Goal: Task Accomplishment & Management: Manage account settings

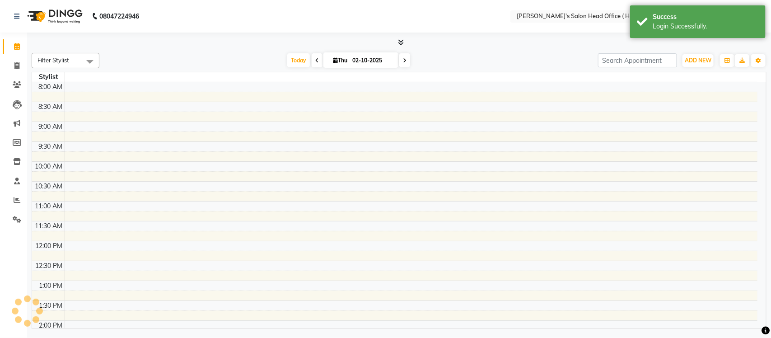
select select "en"
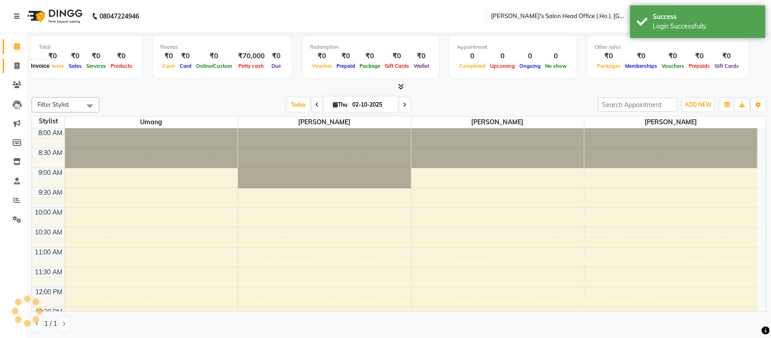
click at [17, 68] on icon at bounding box center [16, 65] width 5 height 7
select select "service"
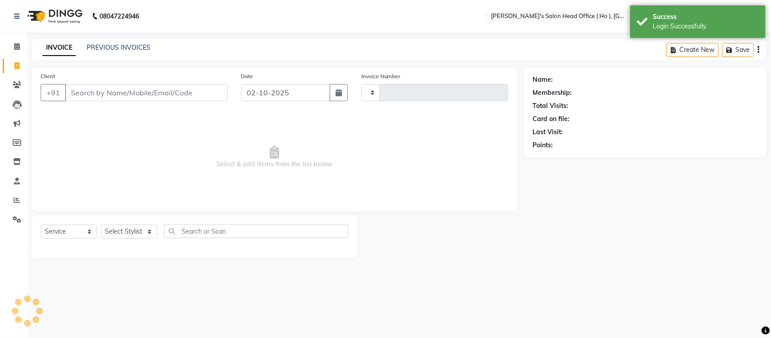
type input "0007"
select select "6981"
click at [128, 47] on link "PREVIOUS INVOICES" at bounding box center [119, 47] width 64 height 8
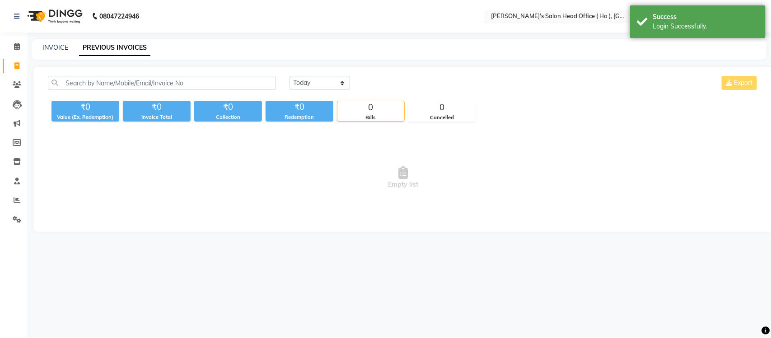
click at [548, 15] on input "text" at bounding box center [554, 17] width 131 height 9
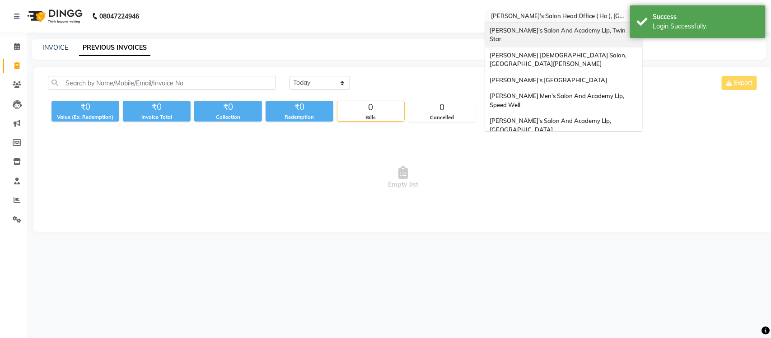
click at [576, 30] on span "[PERSON_NAME]'s Salon And Academy Llp, Twin Star" at bounding box center [558, 35] width 137 height 16
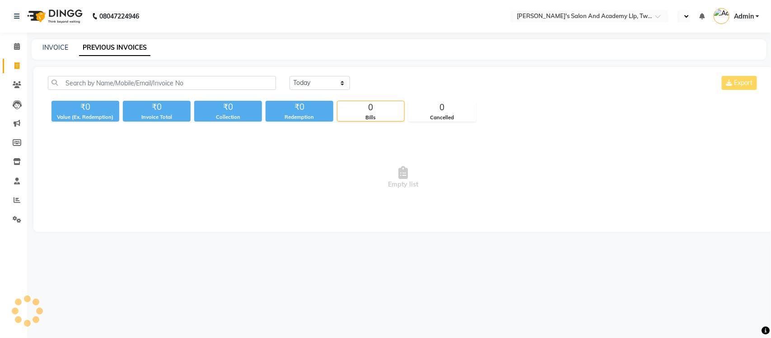
select select "en"
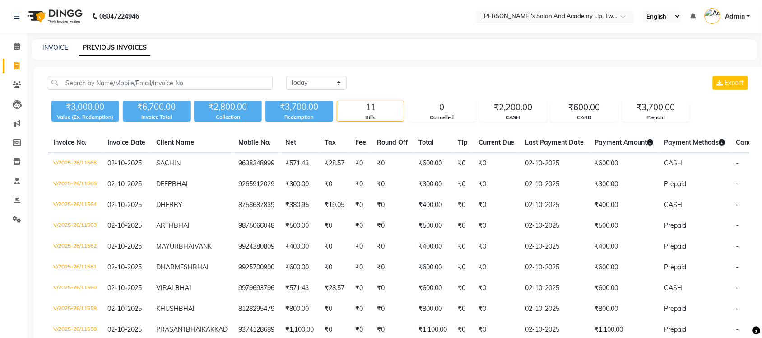
click at [576, 16] on input "text" at bounding box center [546, 17] width 131 height 9
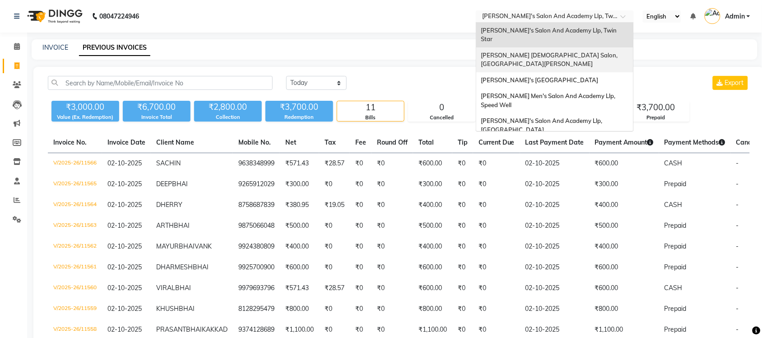
click at [575, 47] on div "[PERSON_NAME] [DEMOGRAPHIC_DATA] Salon, [GEOGRAPHIC_DATA][PERSON_NAME]" at bounding box center [555, 59] width 157 height 25
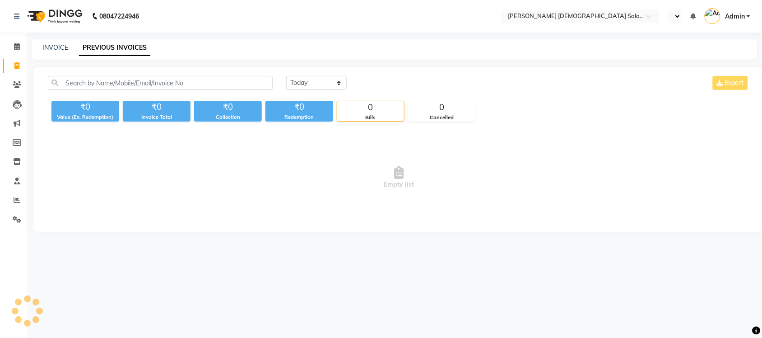
select select "en"
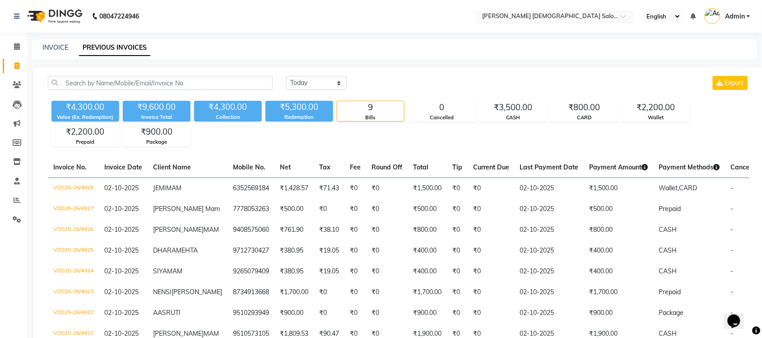
click at [543, 14] on input "text" at bounding box center [546, 17] width 131 height 9
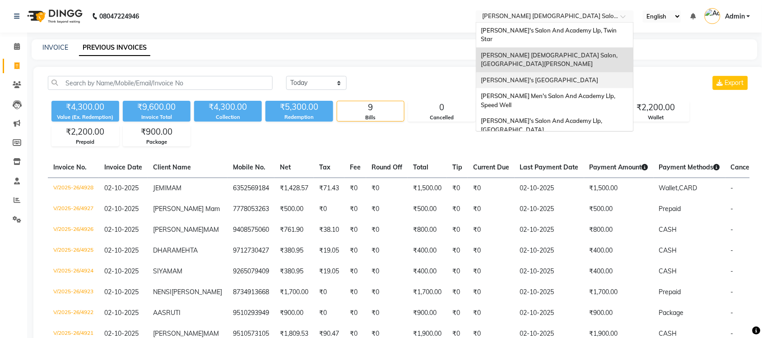
click at [549, 76] on span "[PERSON_NAME]'s [GEOGRAPHIC_DATA]" at bounding box center [539, 79] width 117 height 7
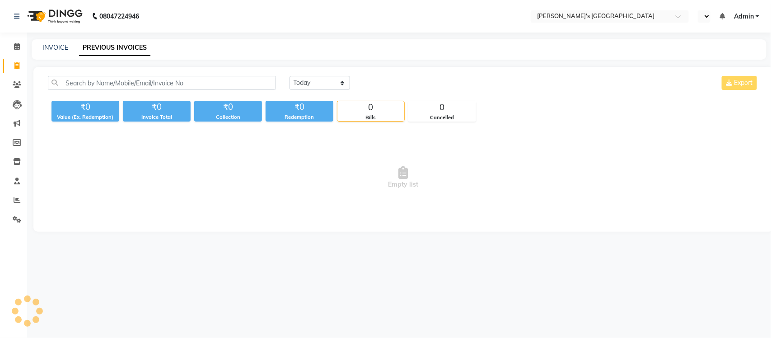
select select "en"
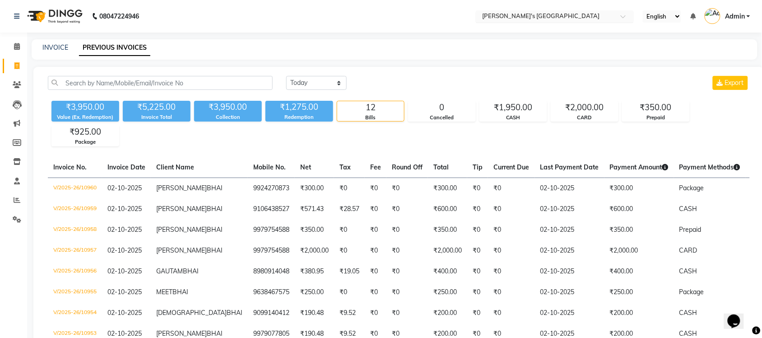
click at [584, 17] on input "text" at bounding box center [546, 17] width 131 height 9
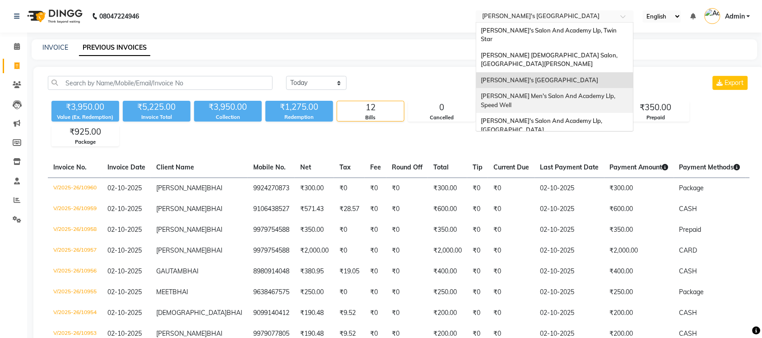
click at [588, 92] on span "[PERSON_NAME] Men's Salon And Academy Llp, Speed Well" at bounding box center [549, 100] width 136 height 16
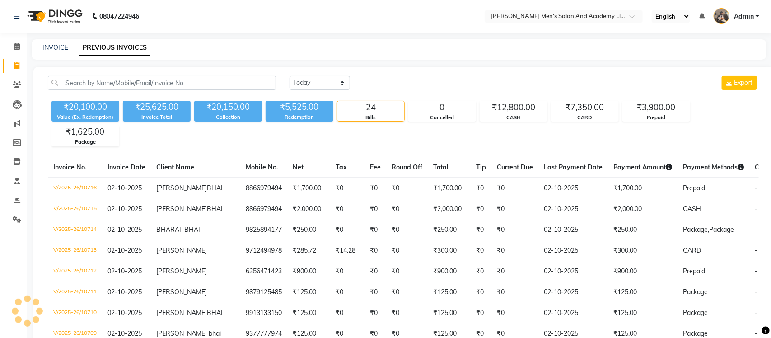
select select "en"
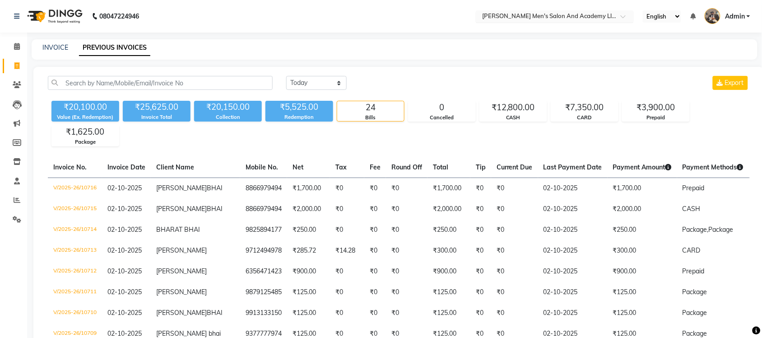
click at [556, 15] on input "text" at bounding box center [546, 17] width 131 height 9
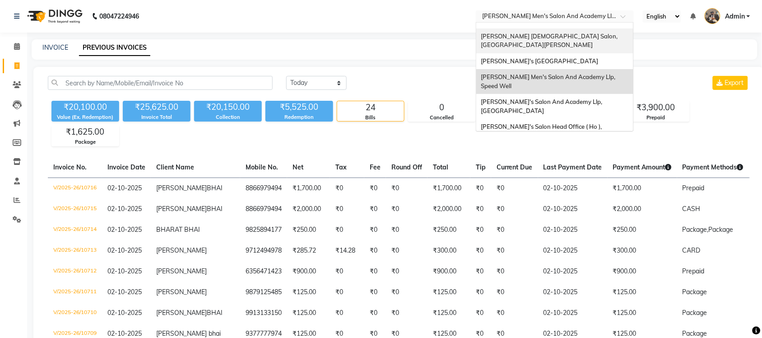
scroll to position [30, 0]
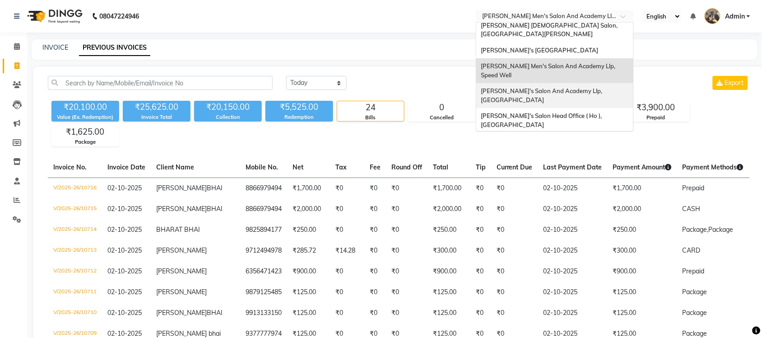
click at [551, 87] on span "[PERSON_NAME]'s Salon And Academy Llp, [GEOGRAPHIC_DATA]" at bounding box center [542, 95] width 123 height 16
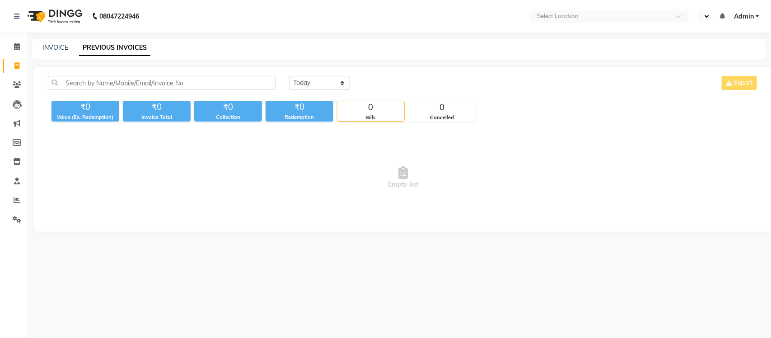
select select "en"
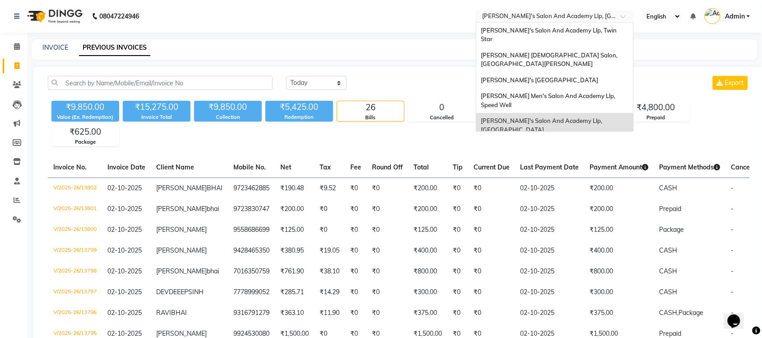
click at [616, 17] on div at bounding box center [555, 17] width 158 height 9
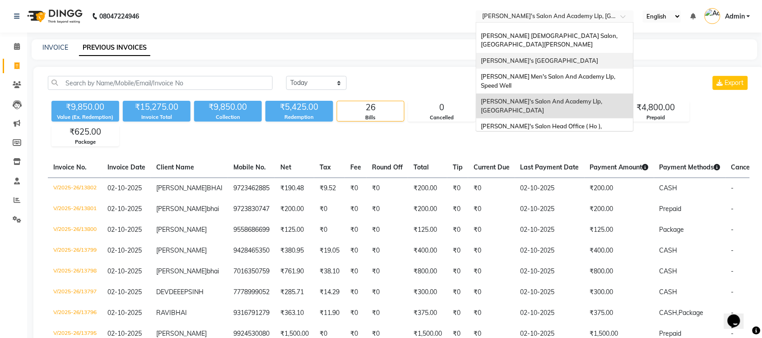
scroll to position [30, 0]
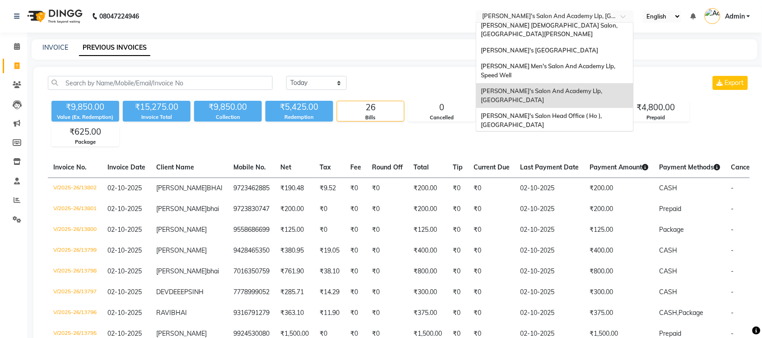
click at [578, 133] on div "[PERSON_NAME] Men's Salon & Academy Llp, [GEOGRAPHIC_DATA]" at bounding box center [555, 145] width 157 height 25
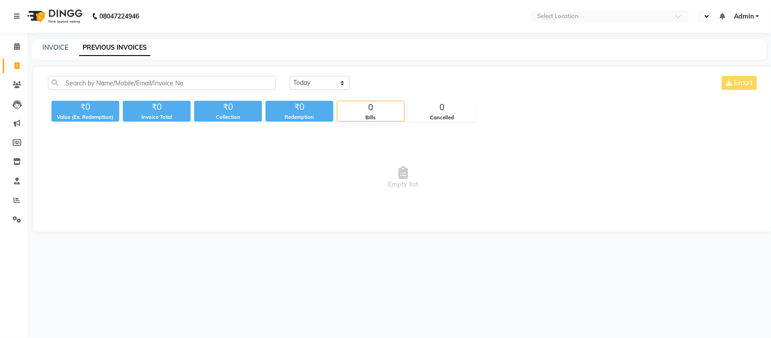
select select "en"
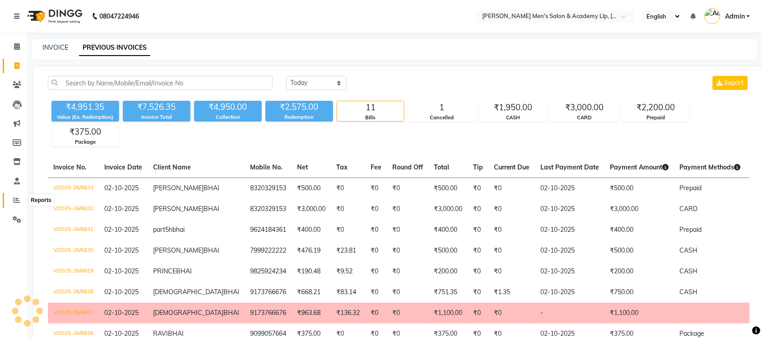
click at [16, 198] on icon at bounding box center [17, 199] width 7 height 7
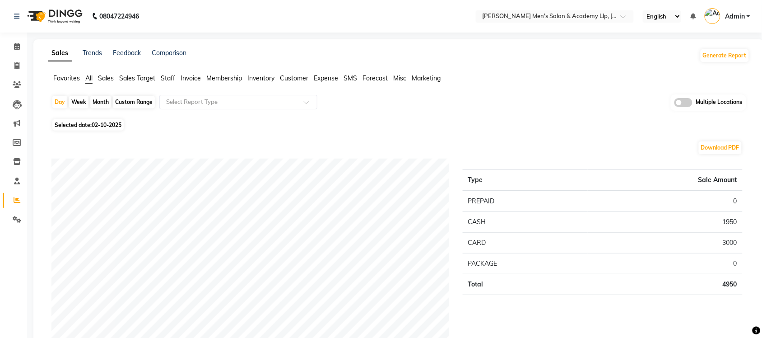
click at [689, 101] on span at bounding box center [684, 102] width 18 height 9
click at [675, 104] on input "checkbox" at bounding box center [675, 104] width 0 height 0
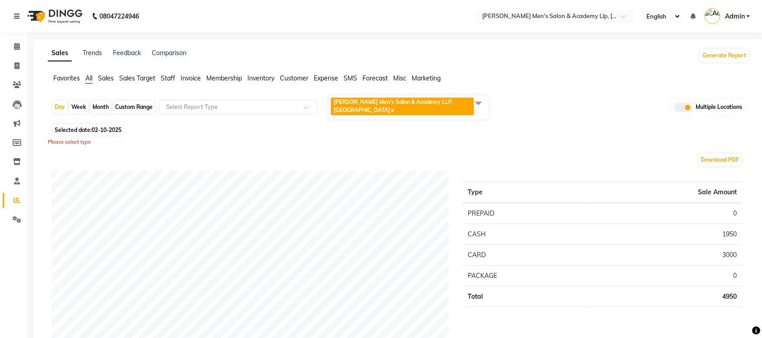
click at [477, 101] on span at bounding box center [479, 102] width 18 height 17
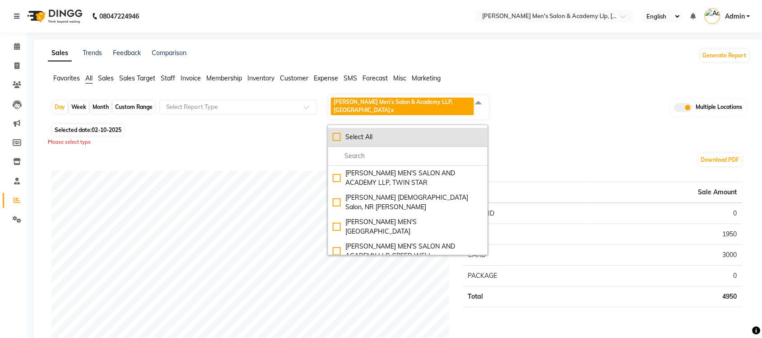
click at [337, 132] on div "Select All" at bounding box center [408, 136] width 150 height 9
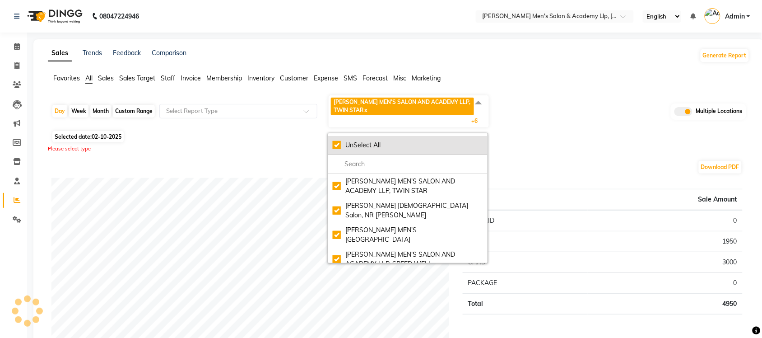
checkbox input "true"
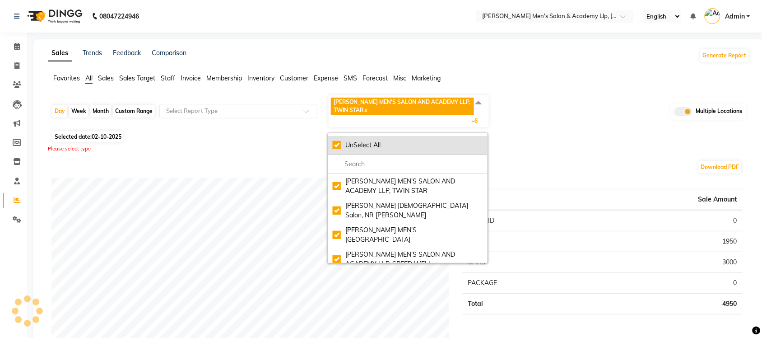
checkbox input "true"
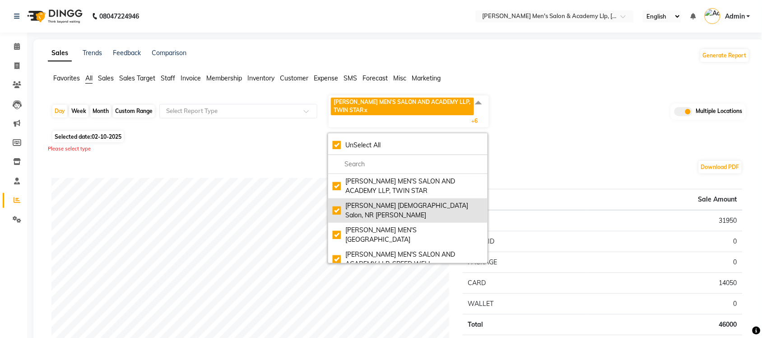
click at [335, 206] on div "Elaine Ladies Salon, NR Balaji Hall" at bounding box center [408, 210] width 150 height 19
checkbox input "false"
click at [335, 206] on div "Elaine Ladies Salon, NR Balaji Hall" at bounding box center [408, 210] width 150 height 19
checkbox input "true"
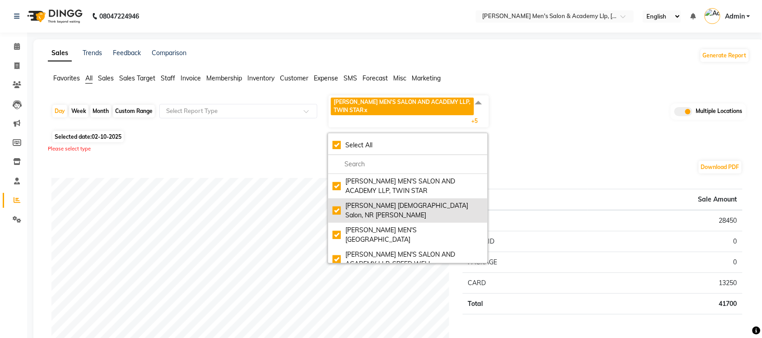
checkbox input "true"
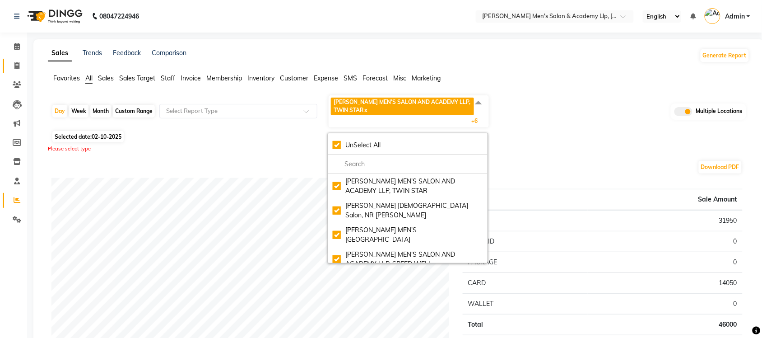
click at [19, 61] on link "Invoice" at bounding box center [14, 66] width 22 height 15
select select "service"
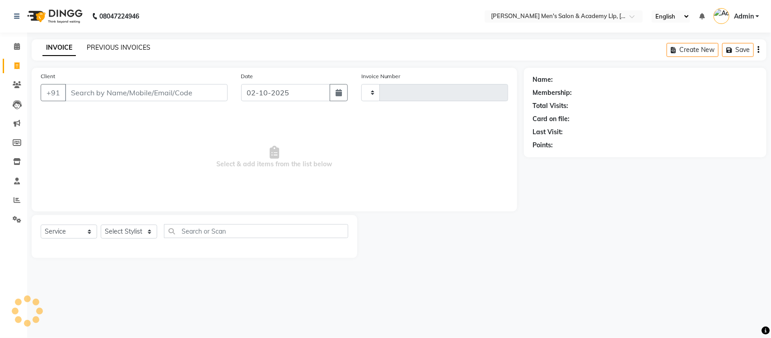
click at [144, 50] on link "PREVIOUS INVOICES" at bounding box center [119, 47] width 64 height 8
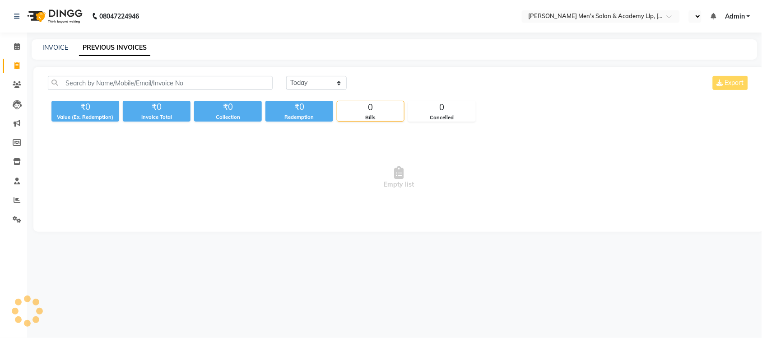
select select "en"
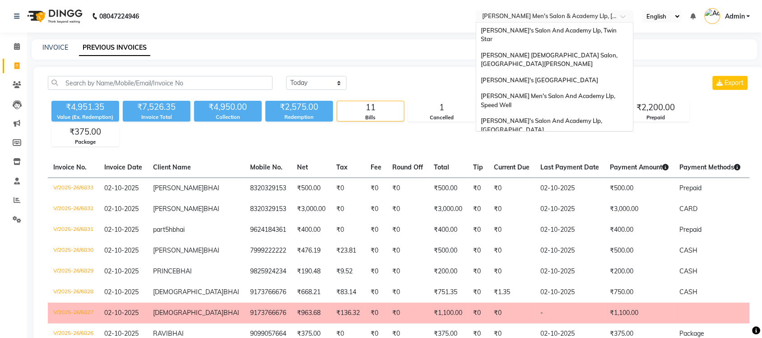
click at [577, 14] on input "text" at bounding box center [546, 17] width 131 height 9
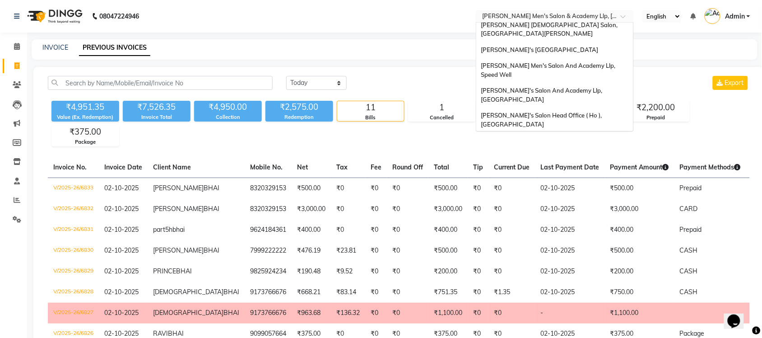
scroll to position [30, 0]
click at [600, 87] on span "[PERSON_NAME]'s Salon And Academy Llp, [GEOGRAPHIC_DATA]" at bounding box center [542, 95] width 123 height 16
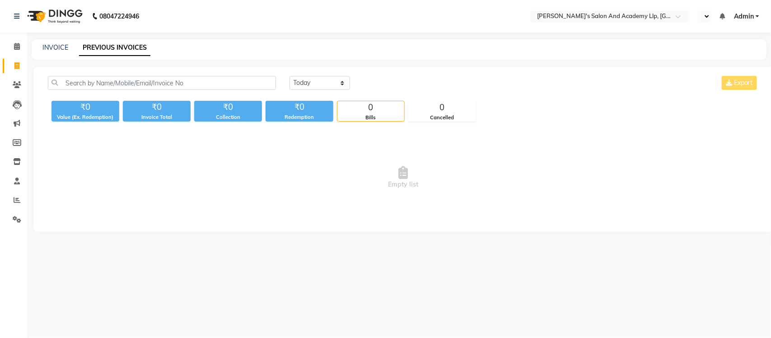
select select "en"
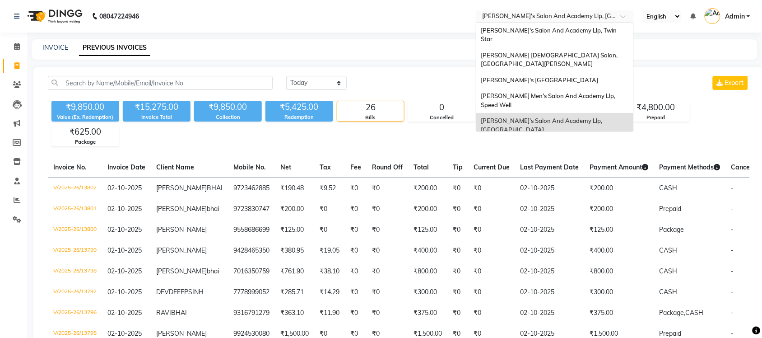
click at [605, 18] on input "text" at bounding box center [546, 17] width 131 height 9
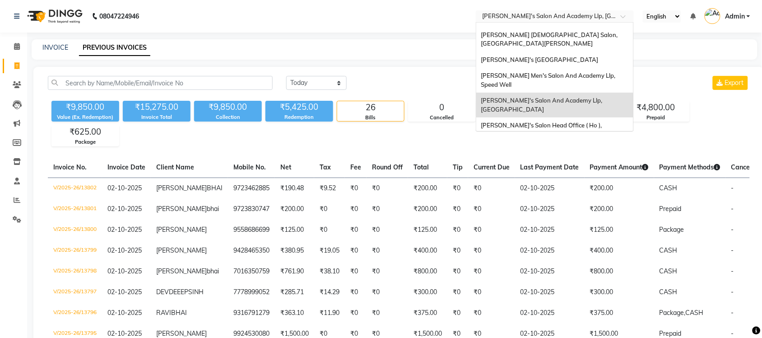
scroll to position [30, 0]
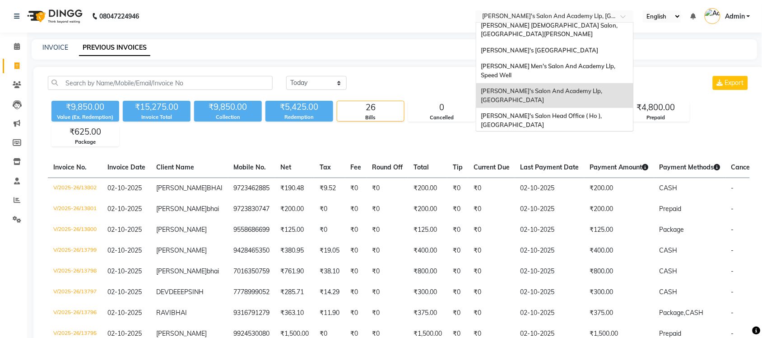
click at [597, 133] on div "[PERSON_NAME] Men's Salon & Academy Llp, [GEOGRAPHIC_DATA]" at bounding box center [555, 145] width 157 height 25
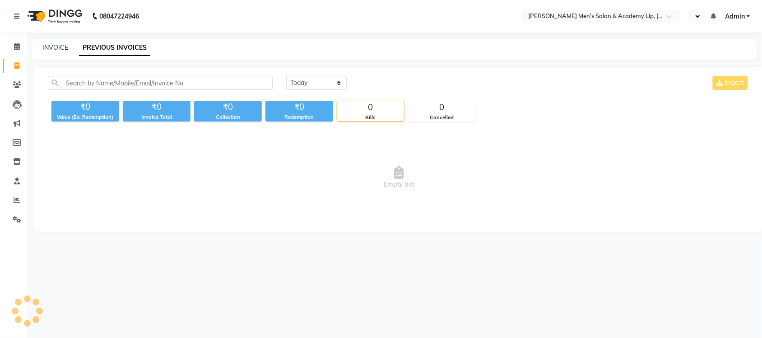
select select "en"
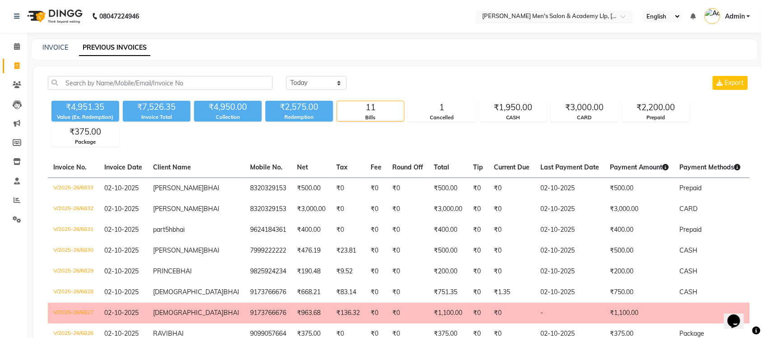
click at [608, 17] on input "text" at bounding box center [546, 17] width 131 height 9
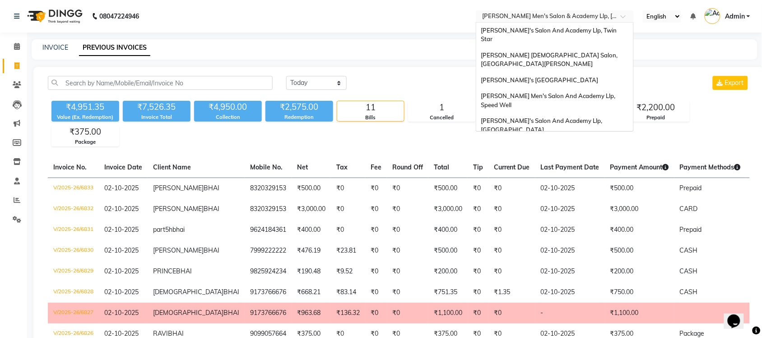
scroll to position [30, 0]
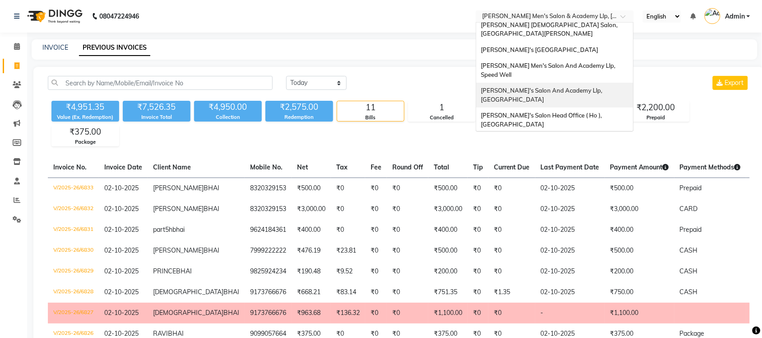
click at [576, 87] on span "[PERSON_NAME]'s Salon And Academy Llp, [GEOGRAPHIC_DATA]" at bounding box center [542, 95] width 123 height 16
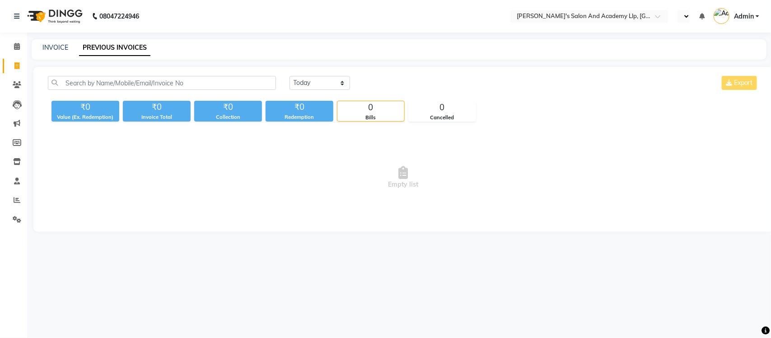
select select "en"
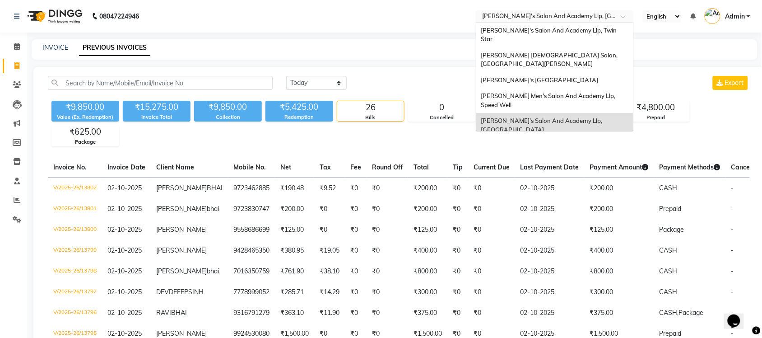
click at [603, 20] on input "text" at bounding box center [546, 17] width 131 height 9
click at [607, 92] on span "[PERSON_NAME] Men's Salon And Academy Llp, Speed Well" at bounding box center [549, 100] width 136 height 16
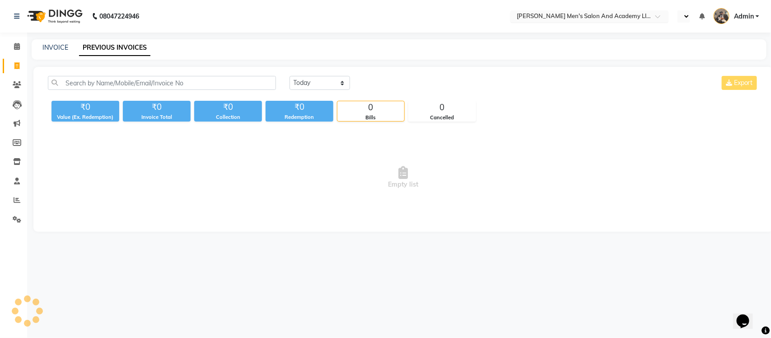
select select "en"
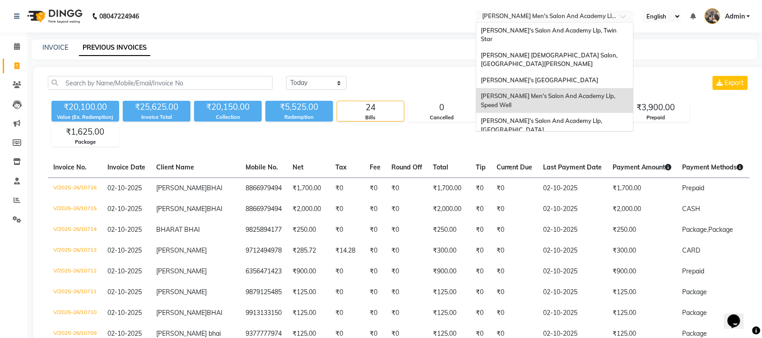
click at [603, 17] on input "text" at bounding box center [546, 17] width 131 height 9
click at [598, 76] on span "[PERSON_NAME]'s [GEOGRAPHIC_DATA]" at bounding box center [539, 79] width 117 height 7
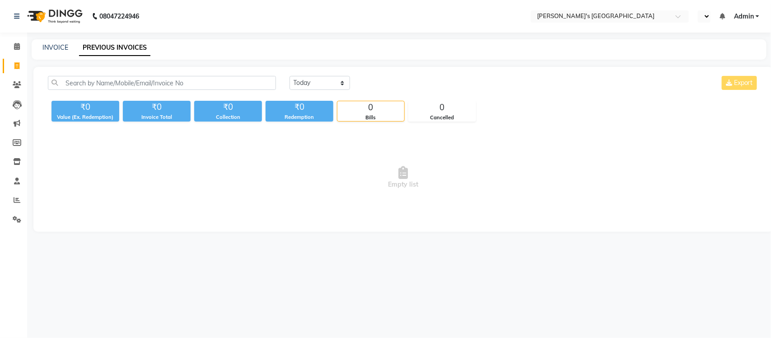
select select "en"
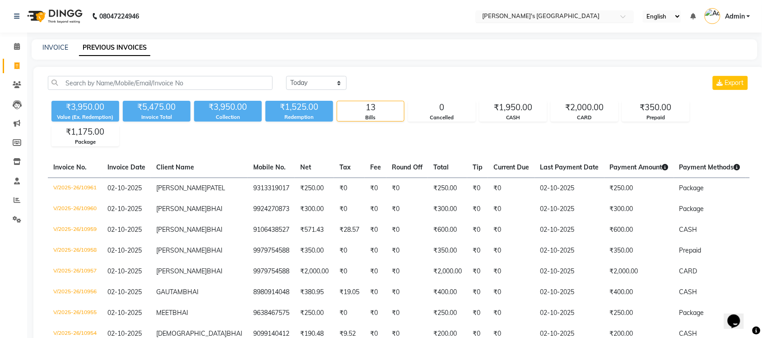
click at [580, 13] on input "text" at bounding box center [546, 17] width 131 height 9
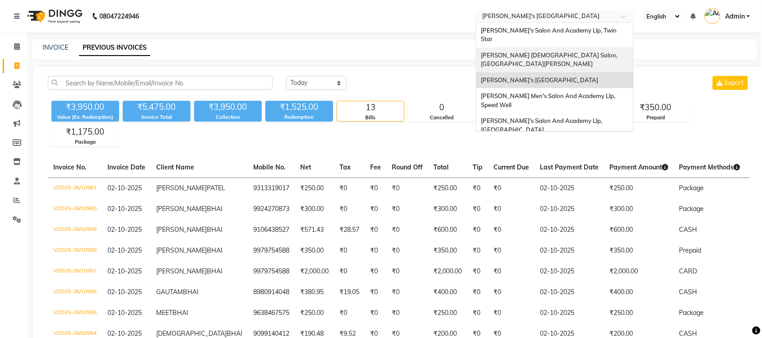
click at [587, 49] on div "Elaine Ladies Salon, Nr Balaji Hall" at bounding box center [555, 59] width 157 height 25
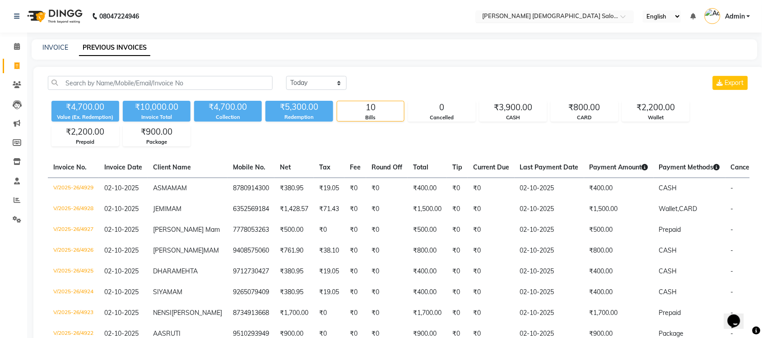
click at [583, 13] on input "text" at bounding box center [546, 17] width 131 height 9
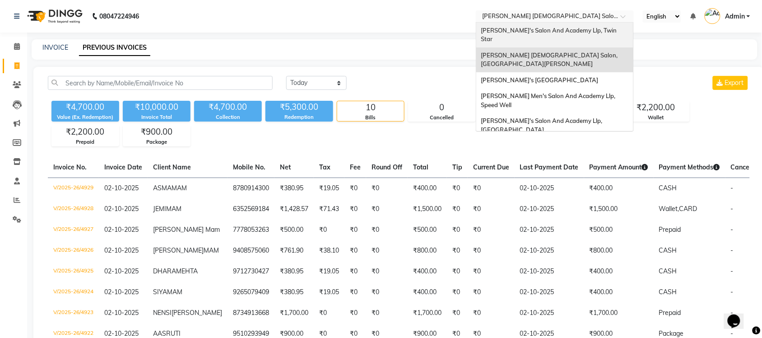
click at [572, 28] on span "[PERSON_NAME]'s Salon And Academy Llp, Twin Star" at bounding box center [549, 35] width 137 height 16
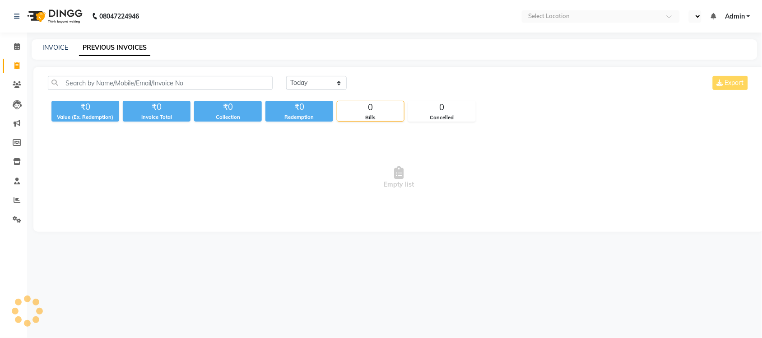
select select "en"
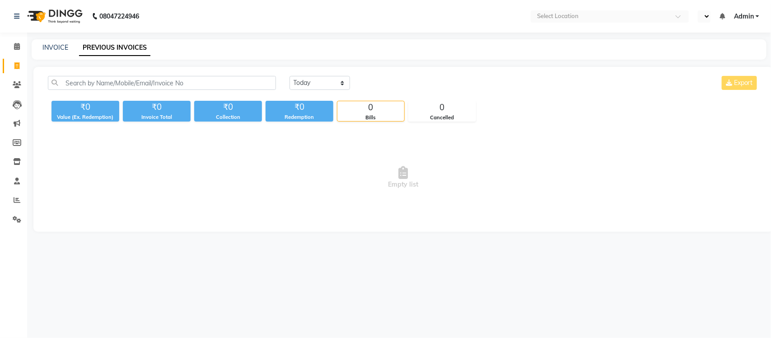
select select "en"
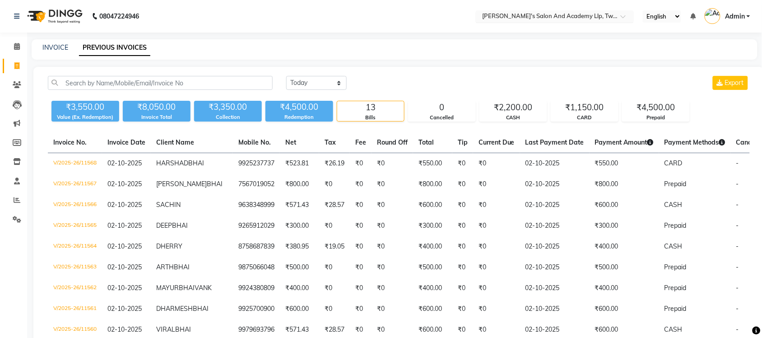
click at [525, 16] on input "text" at bounding box center [546, 17] width 131 height 9
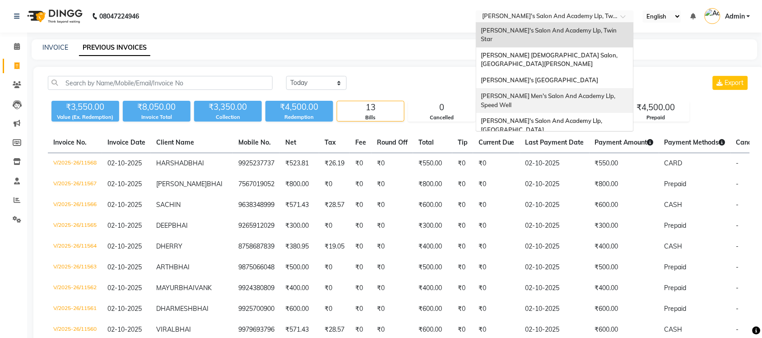
click at [547, 91] on div "[PERSON_NAME] Men's Salon And Academy Llp, Speed Well" at bounding box center [555, 100] width 157 height 25
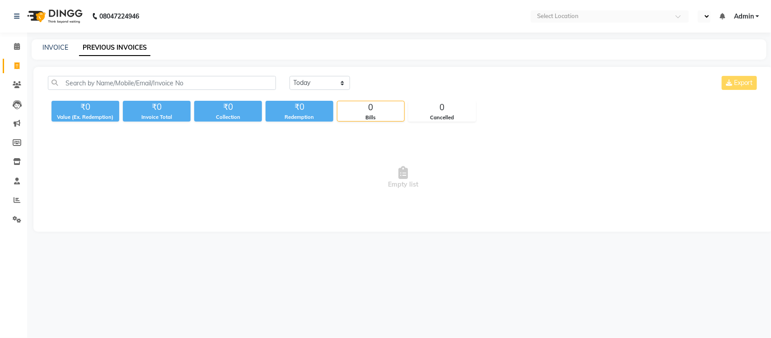
select select "en"
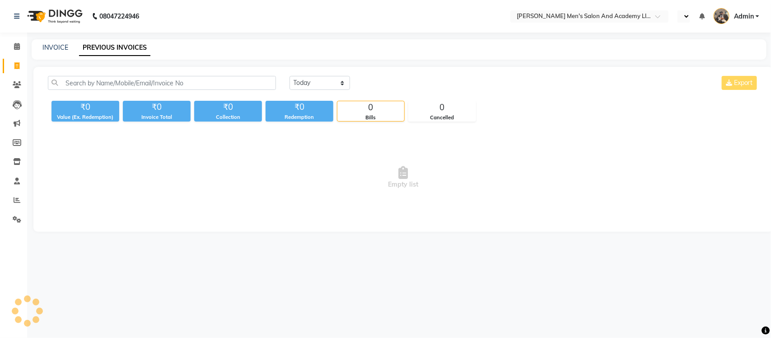
select select "en"
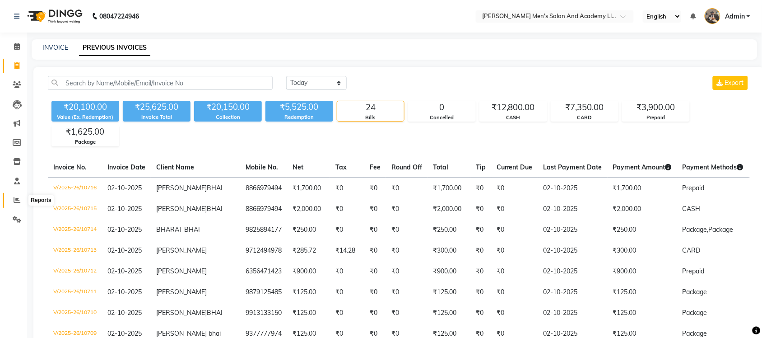
click at [23, 195] on span at bounding box center [17, 200] width 16 height 10
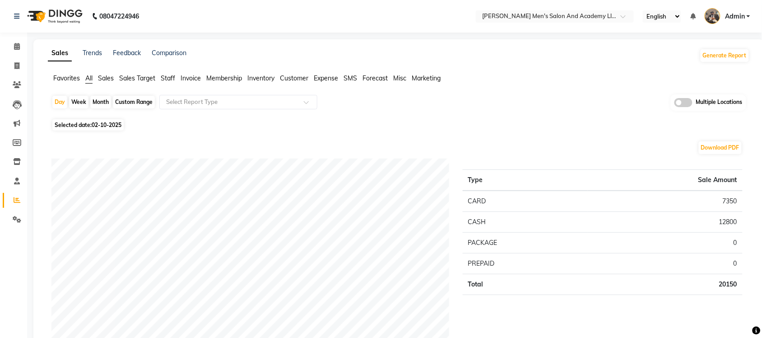
click at [676, 102] on span at bounding box center [684, 102] width 18 height 9
click at [675, 104] on input "checkbox" at bounding box center [675, 104] width 0 height 0
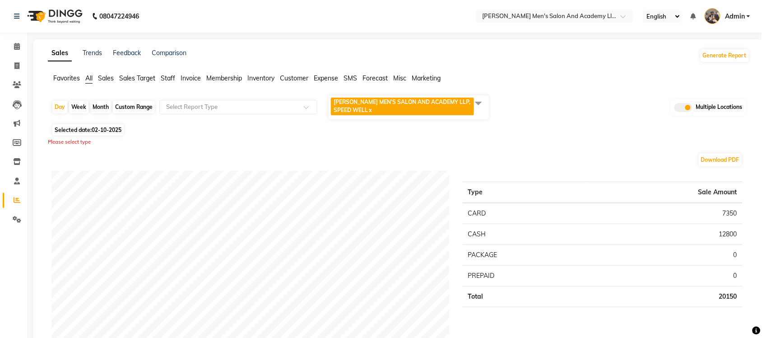
click at [480, 104] on span at bounding box center [479, 102] width 18 height 17
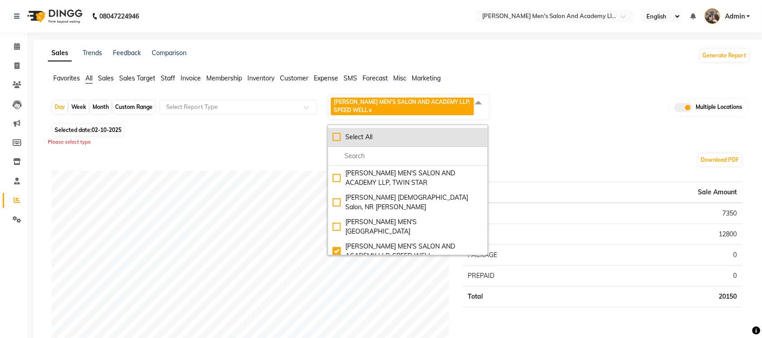
click at [333, 140] on div "Select All" at bounding box center [408, 136] width 150 height 9
checkbox input "true"
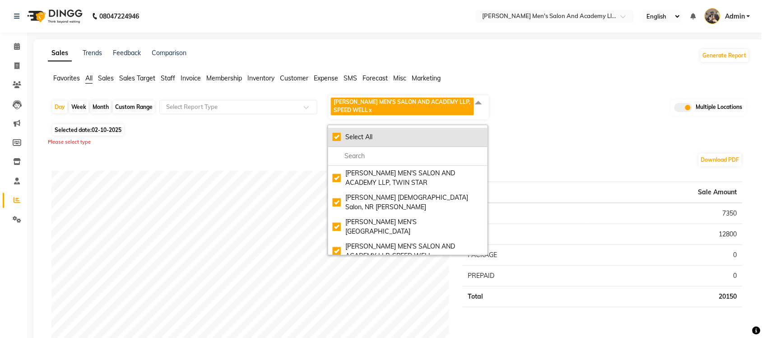
checkbox input "true"
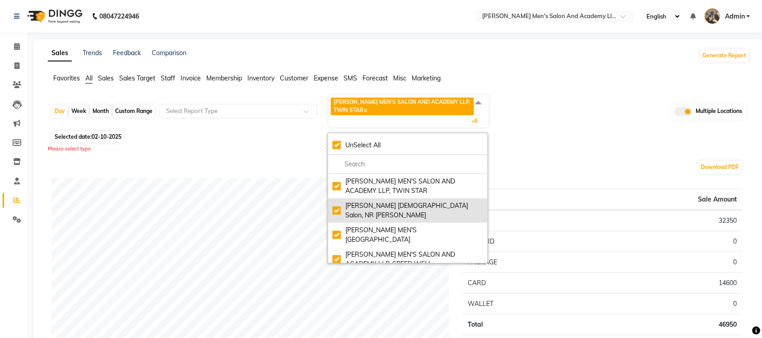
click at [338, 200] on li "Elaine Ladies Salon, NR Balaji Hall" at bounding box center [407, 210] width 159 height 24
checkbox input "false"
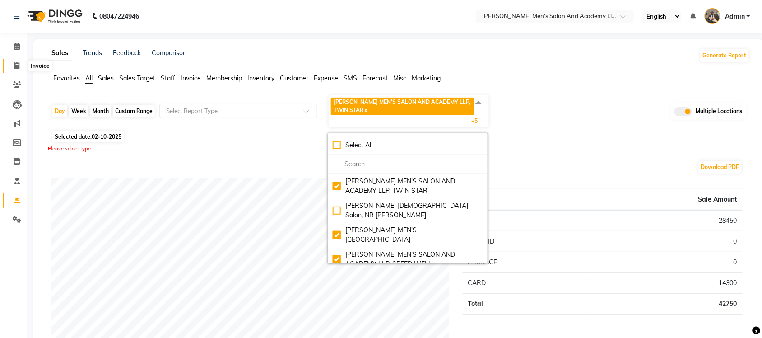
click at [11, 62] on span at bounding box center [17, 66] width 16 height 10
select select "service"
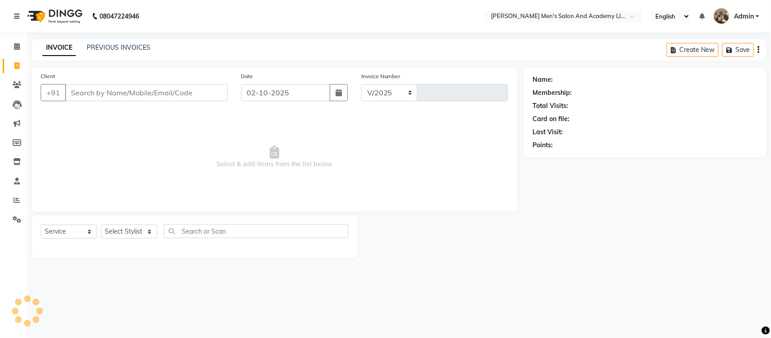
select select "6752"
type input "10717"
click at [100, 46] on link "PREVIOUS INVOICES" at bounding box center [119, 47] width 64 height 8
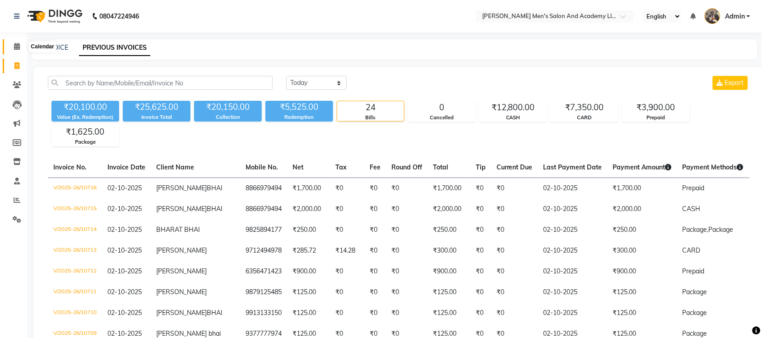
click at [19, 50] on span at bounding box center [17, 47] width 16 height 10
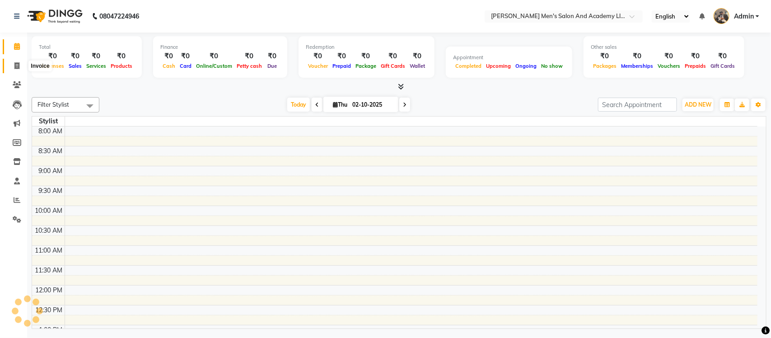
click at [19, 62] on span at bounding box center [17, 66] width 16 height 10
select select "service"
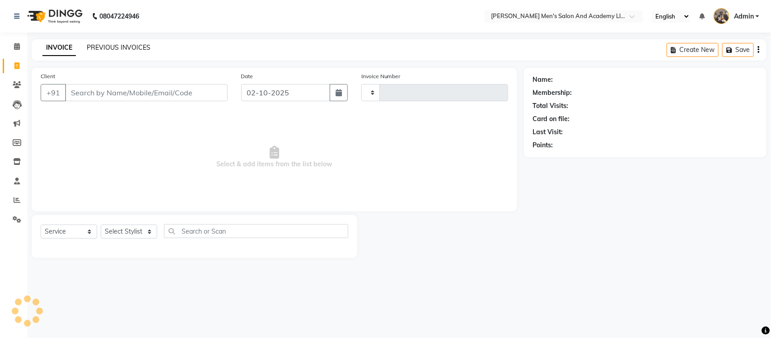
click at [112, 46] on link "PREVIOUS INVOICES" at bounding box center [119, 47] width 64 height 8
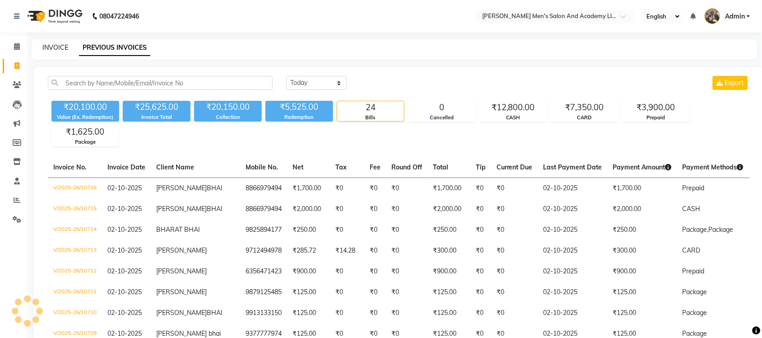
click at [42, 48] on link "INVOICE" at bounding box center [55, 47] width 26 height 8
select select "service"
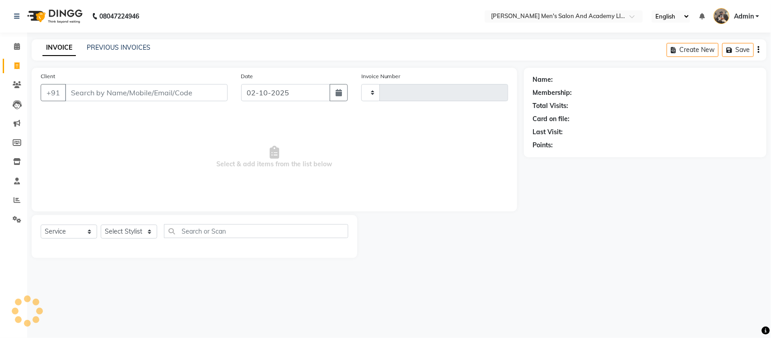
type input "10717"
select select "6752"
select select "membership"
click at [148, 44] on link "PREVIOUS INVOICES" at bounding box center [119, 47] width 64 height 8
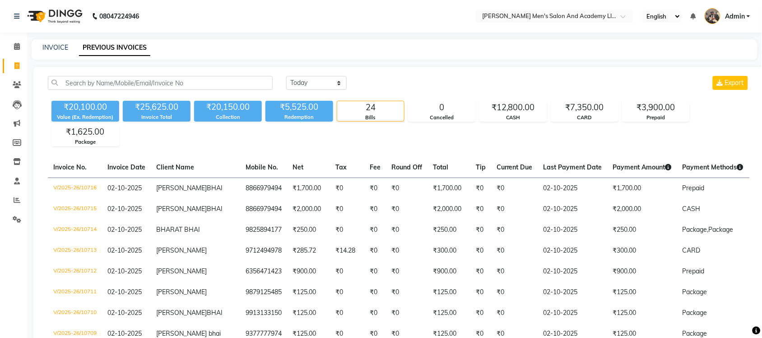
click at [417, 16] on nav "08047224946 Select Location × Sandy Men's Salon And Academy Llp, Speed Well Eng…" at bounding box center [381, 16] width 762 height 33
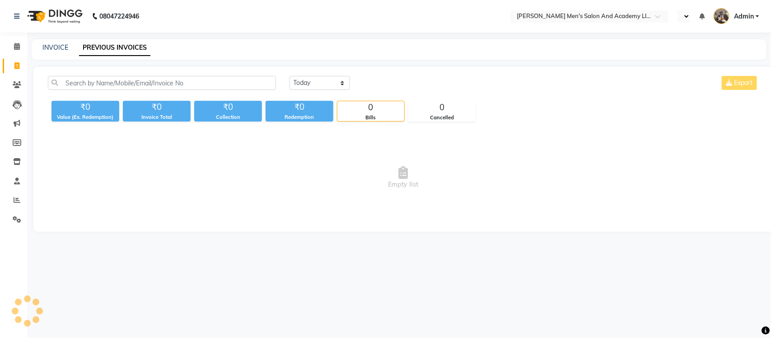
select select "en"
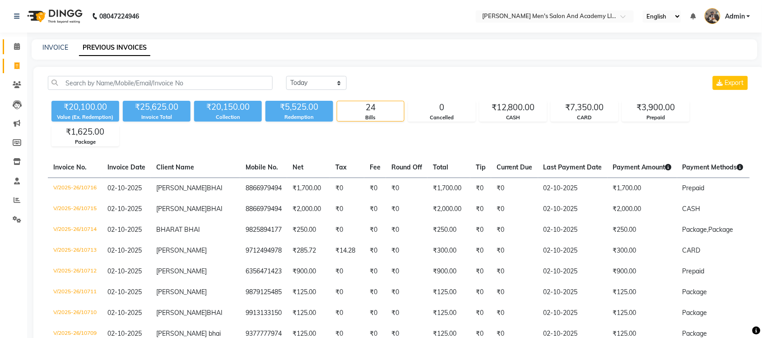
click at [17, 51] on span at bounding box center [17, 47] width 16 height 10
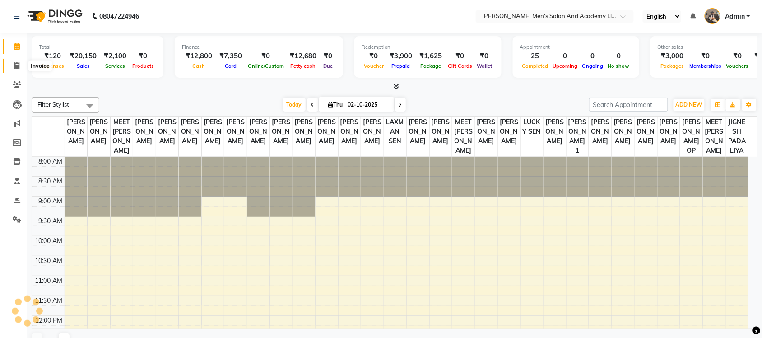
click at [17, 62] on icon at bounding box center [16, 65] width 5 height 7
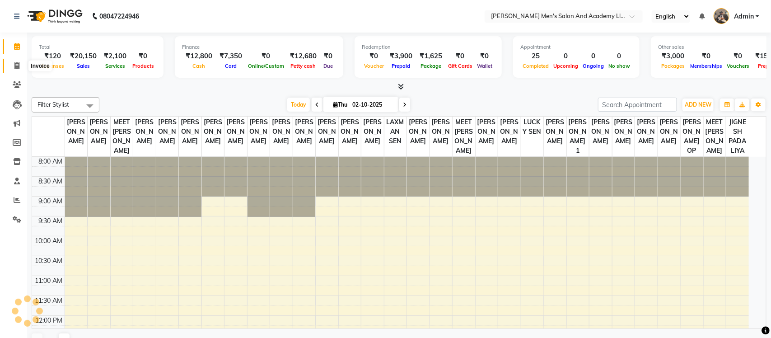
select select "service"
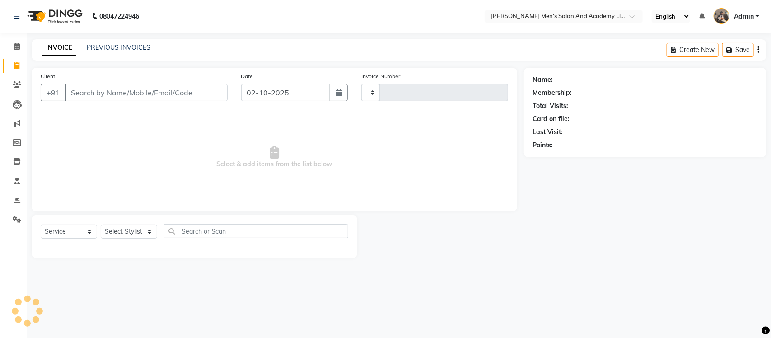
type input "10717"
select select "6752"
click at [130, 46] on link "PREVIOUS INVOICES" at bounding box center [119, 47] width 64 height 8
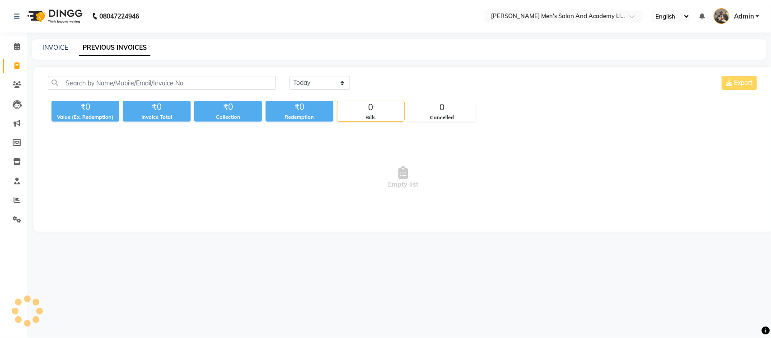
select select "en"
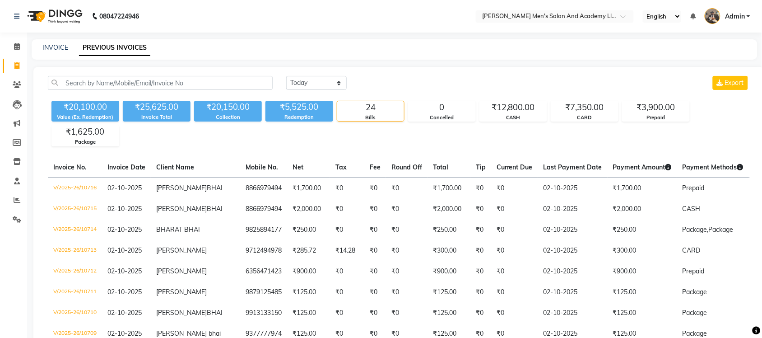
click at [57, 51] on div "INVOICE" at bounding box center [55, 47] width 26 height 9
click at [59, 48] on link "INVOICE" at bounding box center [55, 47] width 26 height 8
select select "service"
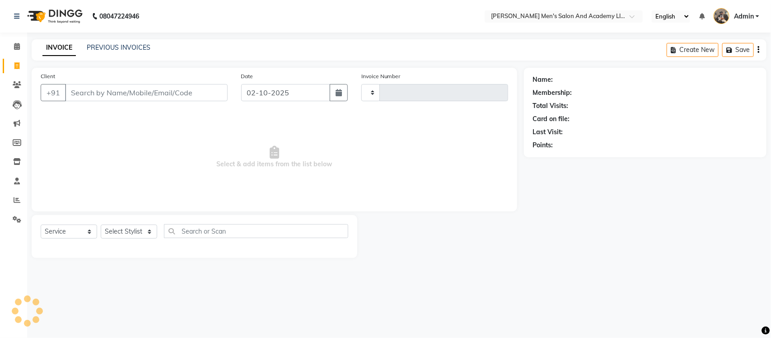
type input "10717"
select select "6752"
select select "membership"
click at [144, 47] on link "PREVIOUS INVOICES" at bounding box center [119, 47] width 64 height 8
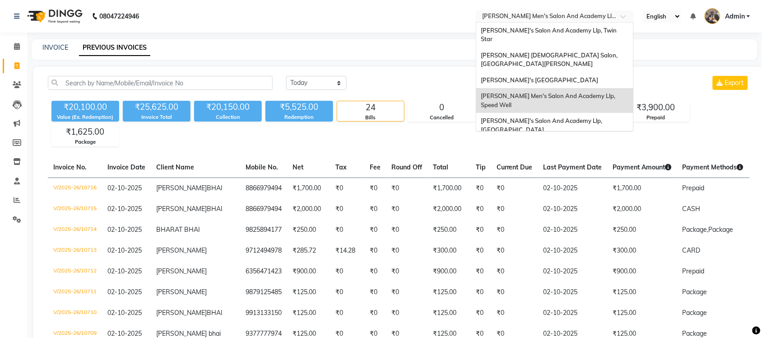
click at [595, 18] on input "text" at bounding box center [546, 17] width 131 height 9
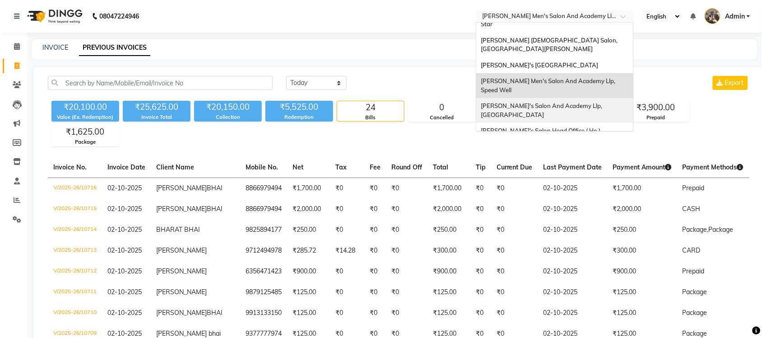
scroll to position [30, 0]
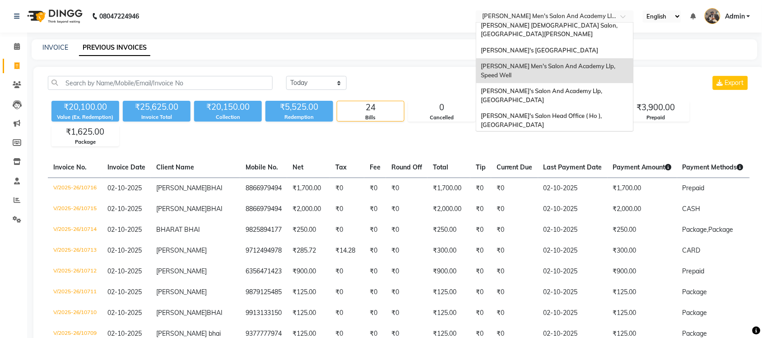
click at [601, 133] on div "Sandy Men's Salon & Academy Llp, Ravapar Road" at bounding box center [555, 145] width 157 height 25
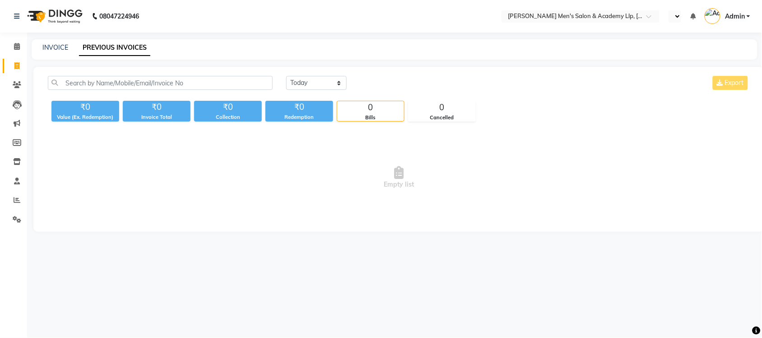
select select "en"
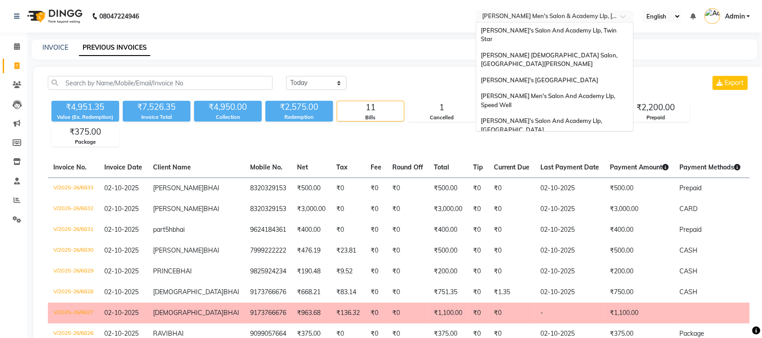
click at [568, 17] on input "text" at bounding box center [546, 17] width 131 height 9
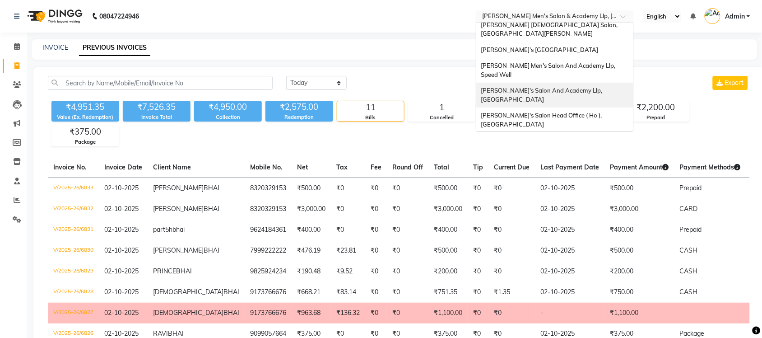
click at [588, 87] on span "[PERSON_NAME]'s Salon And Academy Llp, [GEOGRAPHIC_DATA]" at bounding box center [542, 95] width 123 height 16
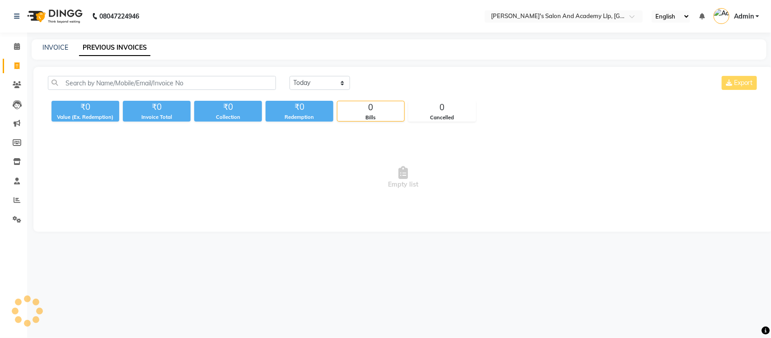
select select "en"
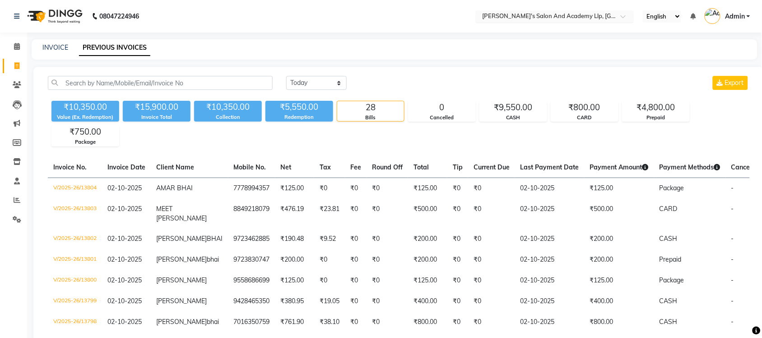
click at [581, 14] on input "text" at bounding box center [546, 17] width 131 height 9
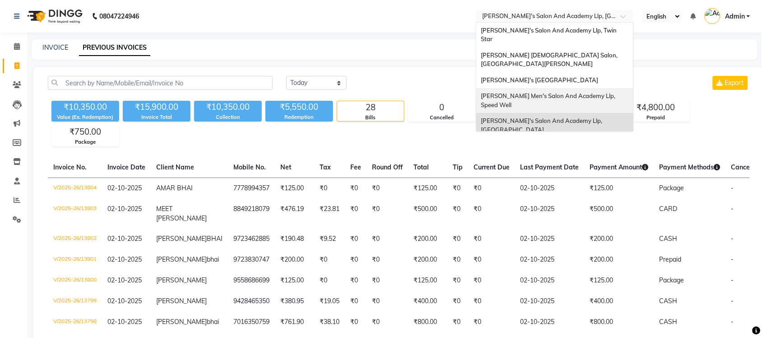
click at [598, 92] on span "[PERSON_NAME] Men's Salon And Academy Llp, Speed Well" at bounding box center [549, 100] width 136 height 16
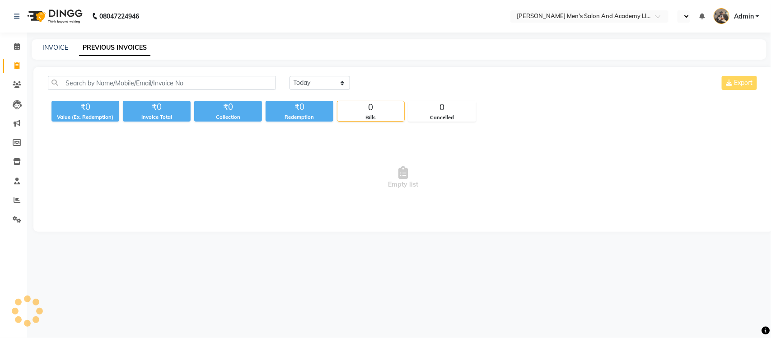
select select "en"
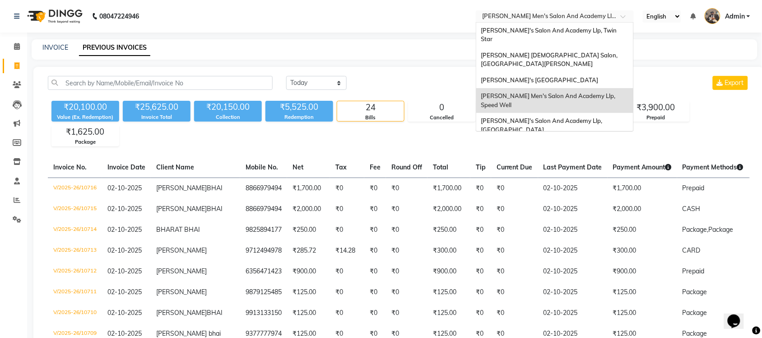
click at [593, 14] on input "text" at bounding box center [546, 17] width 131 height 9
click at [587, 76] on span "Sandy Men's Salon And Academy Llp, Mavdi Main Road" at bounding box center [539, 79] width 117 height 7
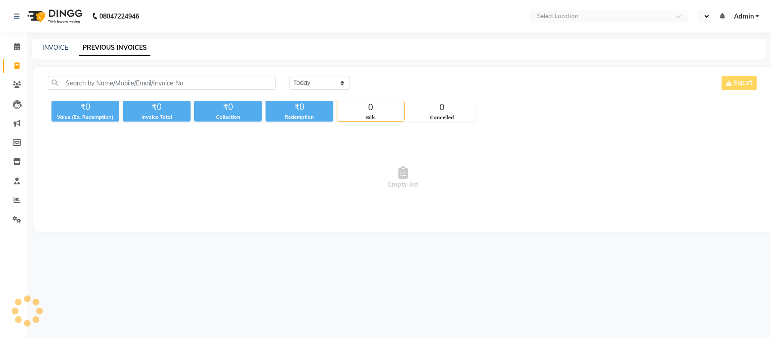
select select "en"
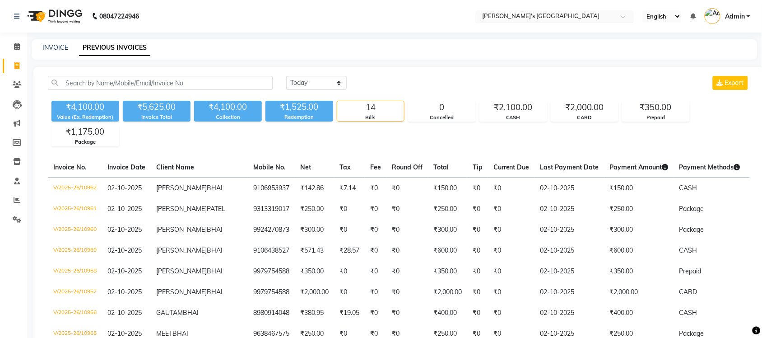
click at [616, 14] on div at bounding box center [555, 17] width 158 height 9
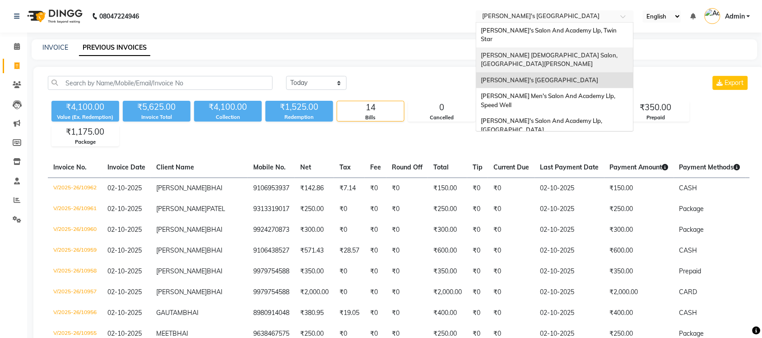
click at [587, 47] on div "[PERSON_NAME] [DEMOGRAPHIC_DATA] Salon, [GEOGRAPHIC_DATA][PERSON_NAME]" at bounding box center [555, 59] width 157 height 25
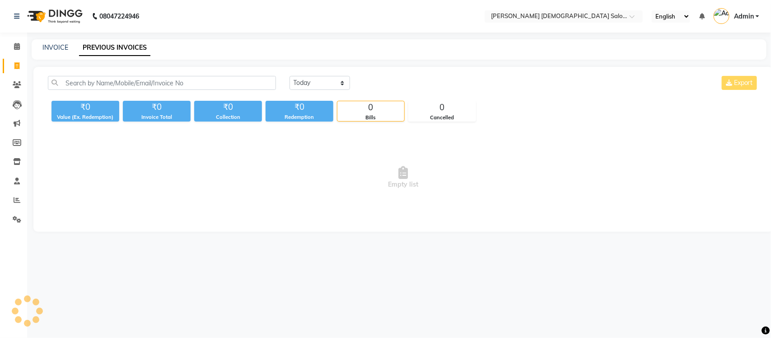
select select "en"
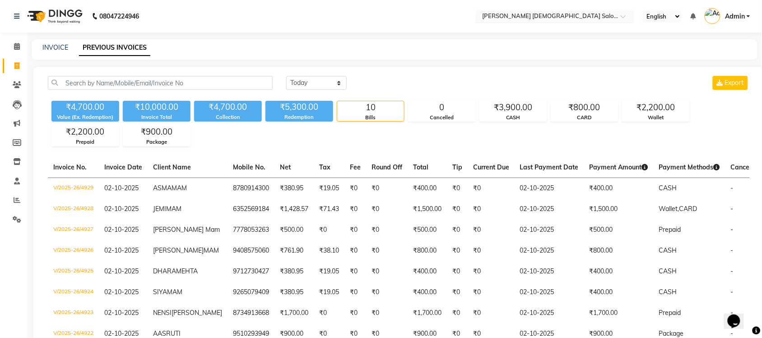
click at [587, 17] on input "text" at bounding box center [546, 17] width 131 height 9
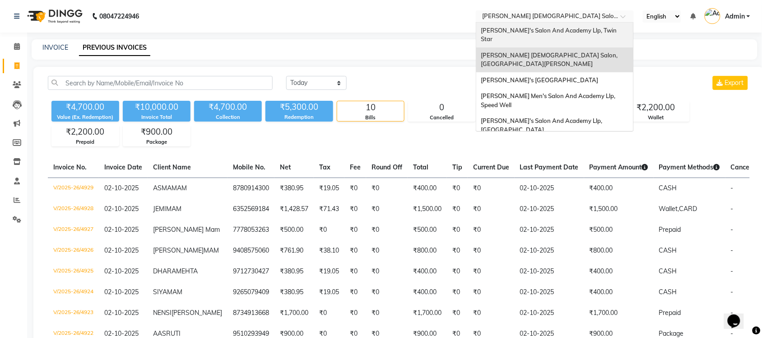
click at [574, 30] on span "[PERSON_NAME]'s Salon And Academy Llp, Twin Star" at bounding box center [549, 35] width 137 height 16
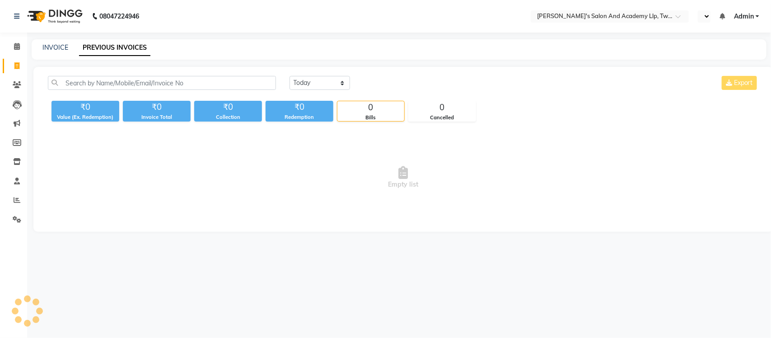
select select "en"
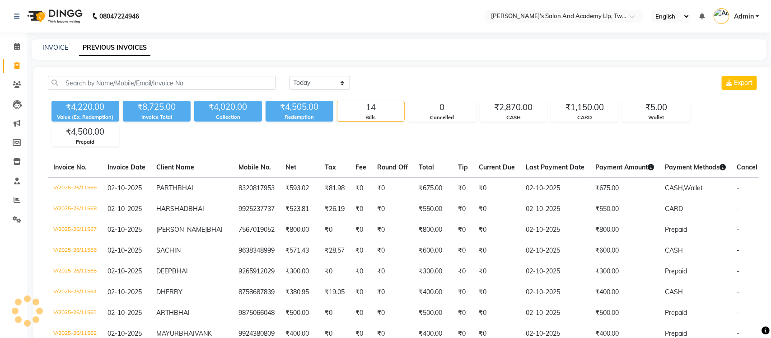
select select "en"
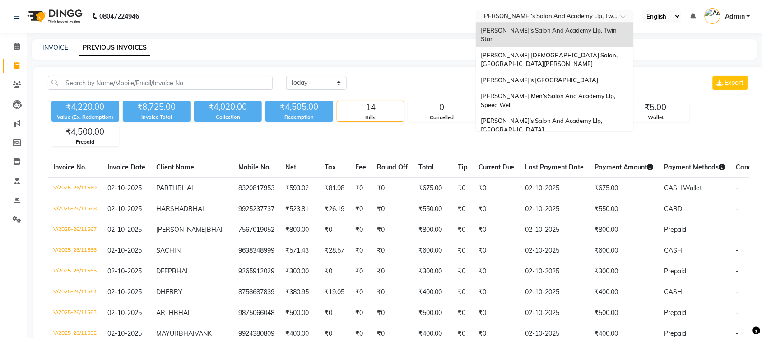
click at [589, 16] on input "text" at bounding box center [546, 17] width 131 height 9
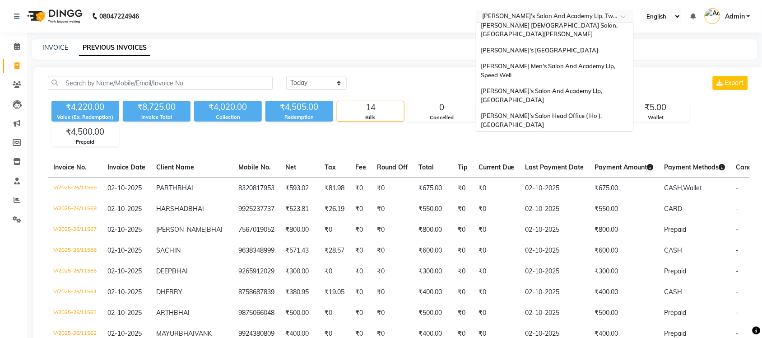
click at [580, 137] on span "Sandy Men's Salon & Academy Llp, Ravapar Road" at bounding box center [545, 145] width 128 height 16
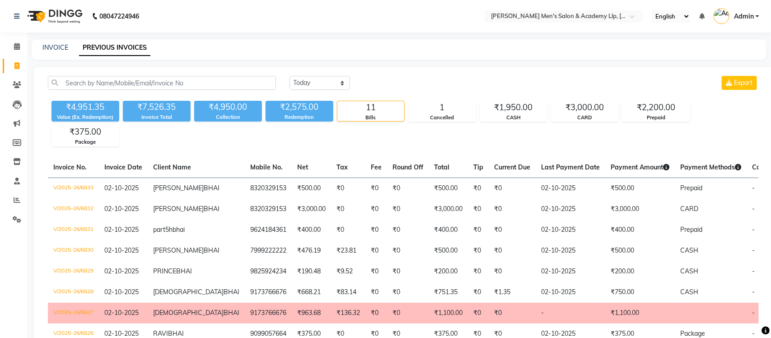
select select "en"
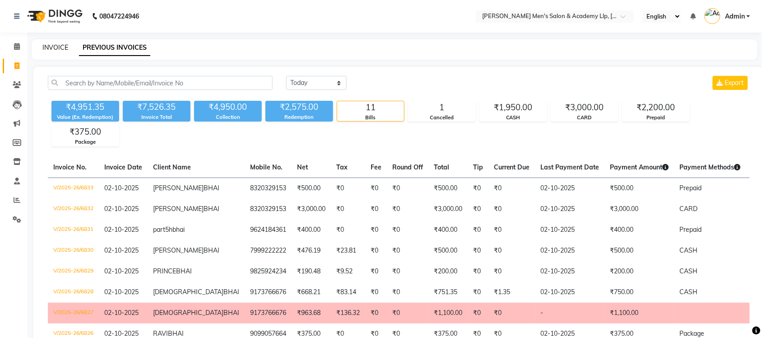
click at [55, 47] on link "INVOICE" at bounding box center [55, 47] width 26 height 8
select select "8248"
select select "service"
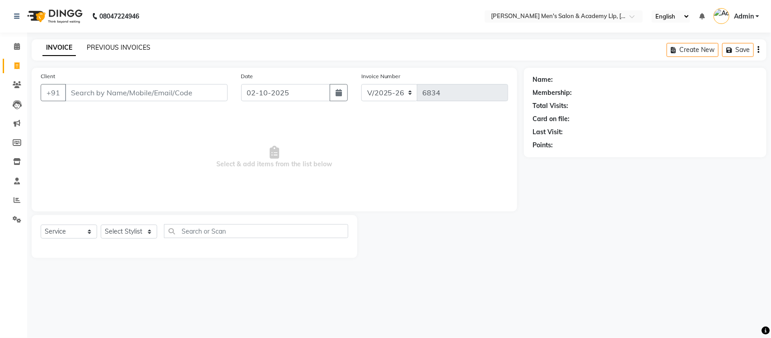
click at [115, 44] on link "PREVIOUS INVOICES" at bounding box center [119, 47] width 64 height 8
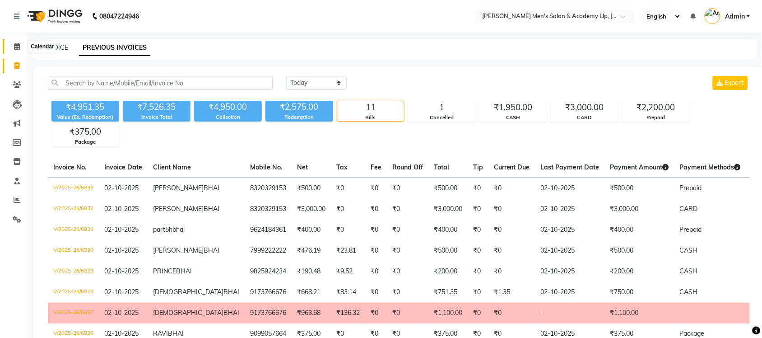
click at [19, 48] on icon at bounding box center [17, 46] width 6 height 7
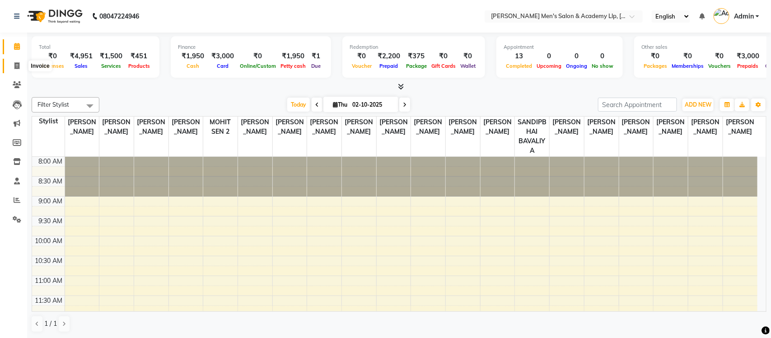
click at [17, 67] on icon at bounding box center [16, 65] width 5 height 7
select select "service"
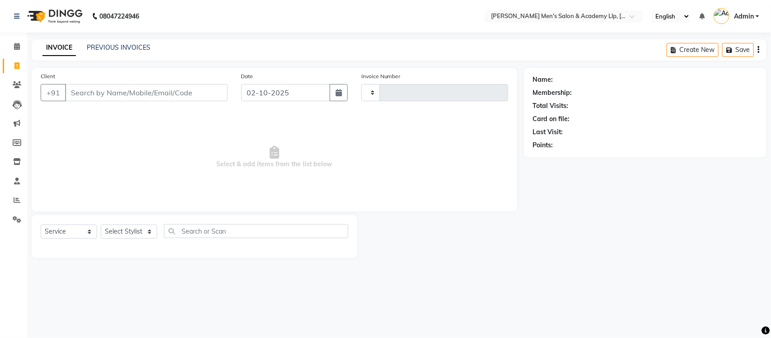
type input "6834"
select select "8248"
click at [132, 43] on link "PREVIOUS INVOICES" at bounding box center [119, 47] width 64 height 8
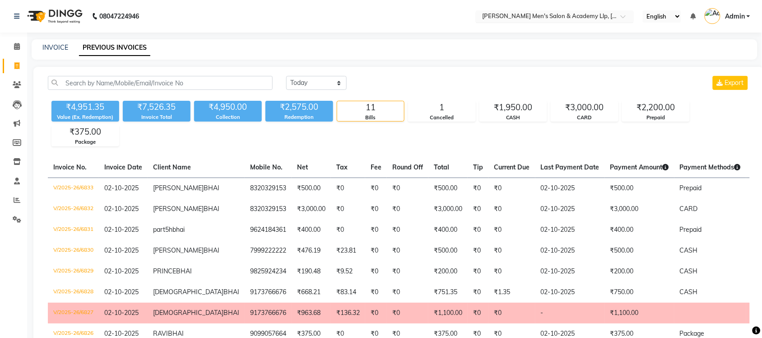
click at [560, 19] on input "text" at bounding box center [546, 17] width 131 height 9
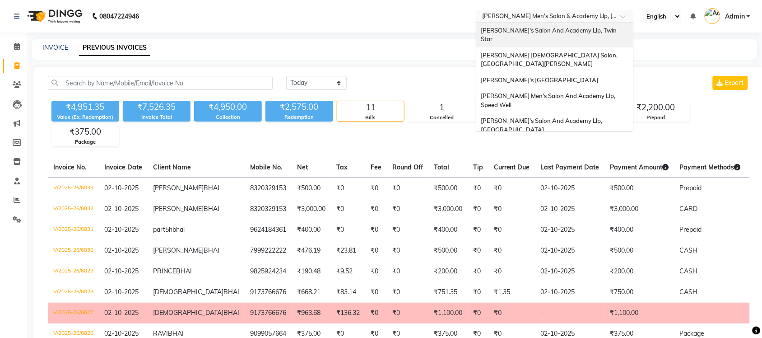
click at [570, 34] on div "[PERSON_NAME]'s Salon And Academy Llp, Twin Star" at bounding box center [555, 35] width 157 height 25
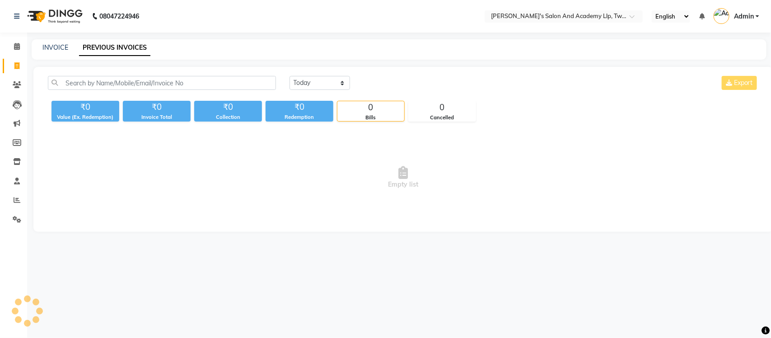
select select "en"
